Goal: Task Accomplishment & Management: Manage account settings

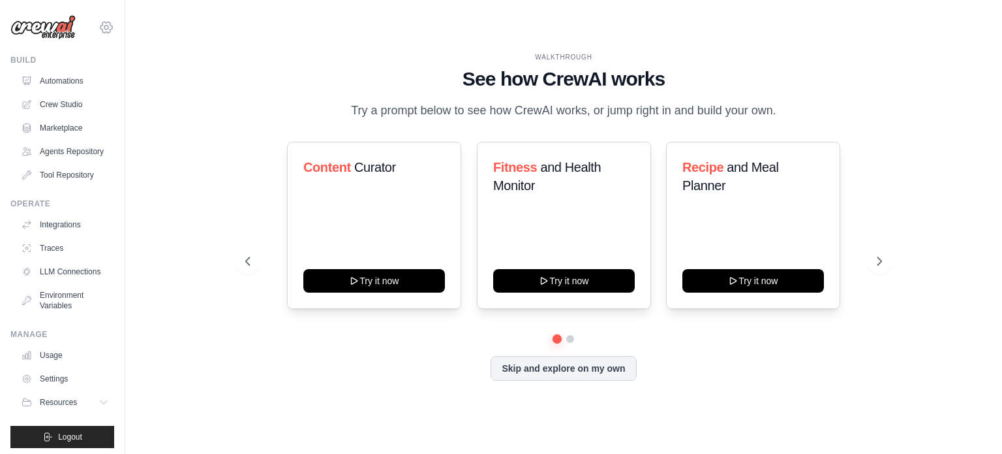
click at [89, 22] on div "[EMAIL_ADDRESS][DOMAIN_NAME] Settings" at bounding box center [62, 21] width 104 height 42
click at [99, 22] on icon at bounding box center [107, 28] width 16 height 16
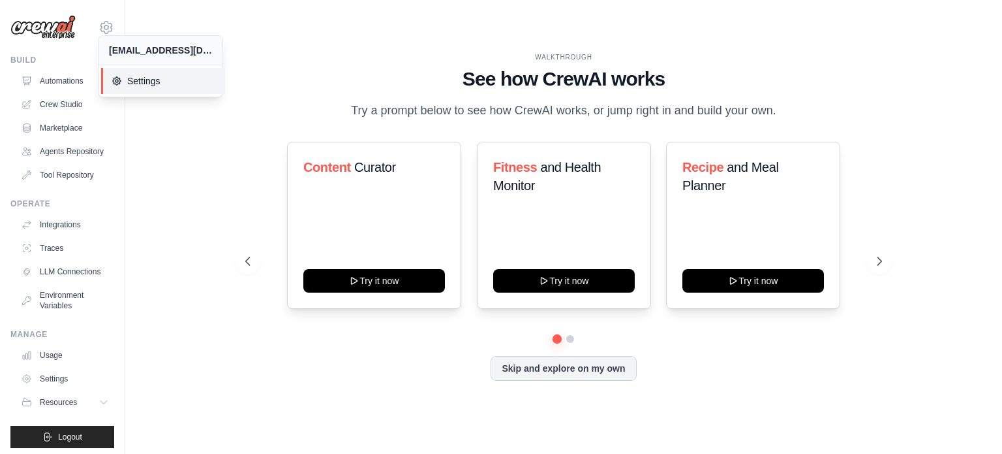
click at [144, 81] on span "Settings" at bounding box center [163, 80] width 103 height 13
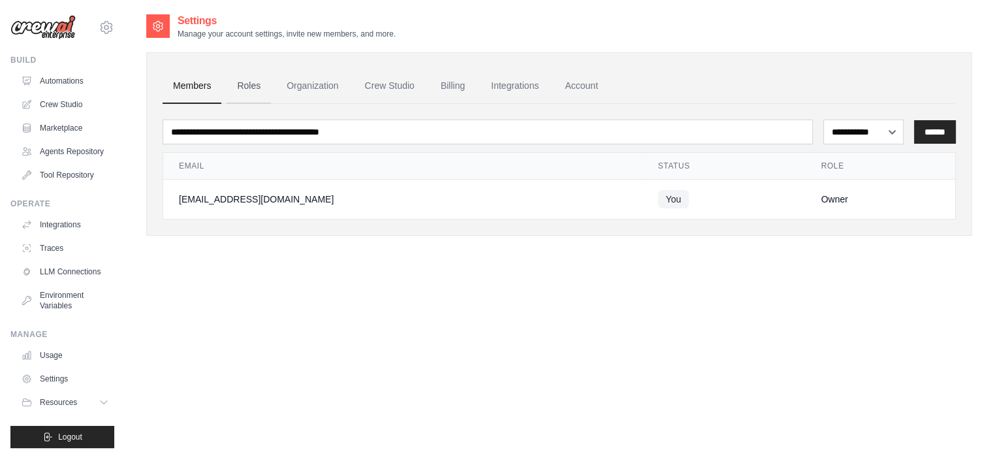
click at [266, 92] on link "Roles" at bounding box center [248, 86] width 44 height 35
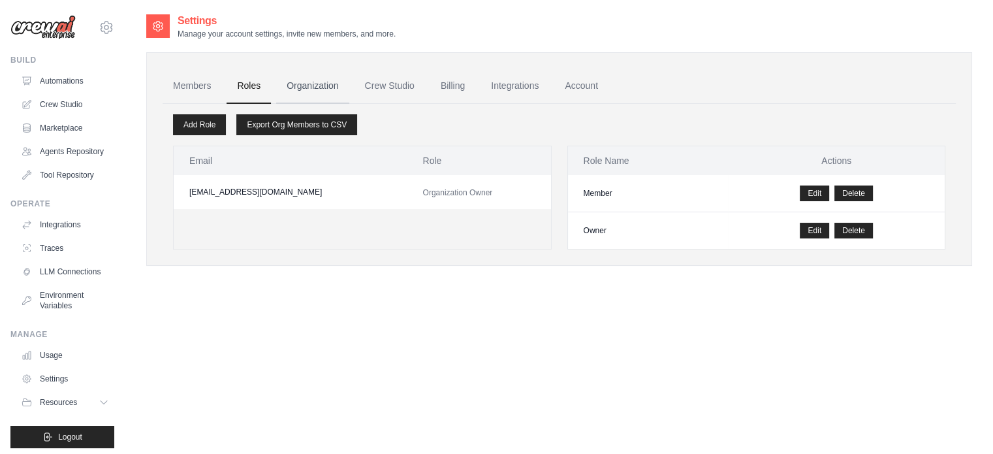
click at [321, 91] on link "Organization" at bounding box center [312, 86] width 72 height 35
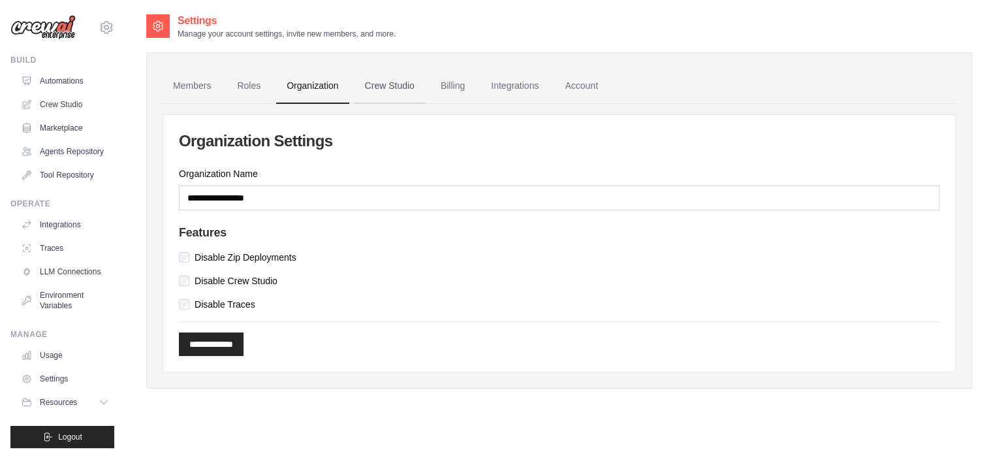
click at [374, 95] on link "Crew Studio" at bounding box center [389, 86] width 70 height 35
